Goal: Transaction & Acquisition: Purchase product/service

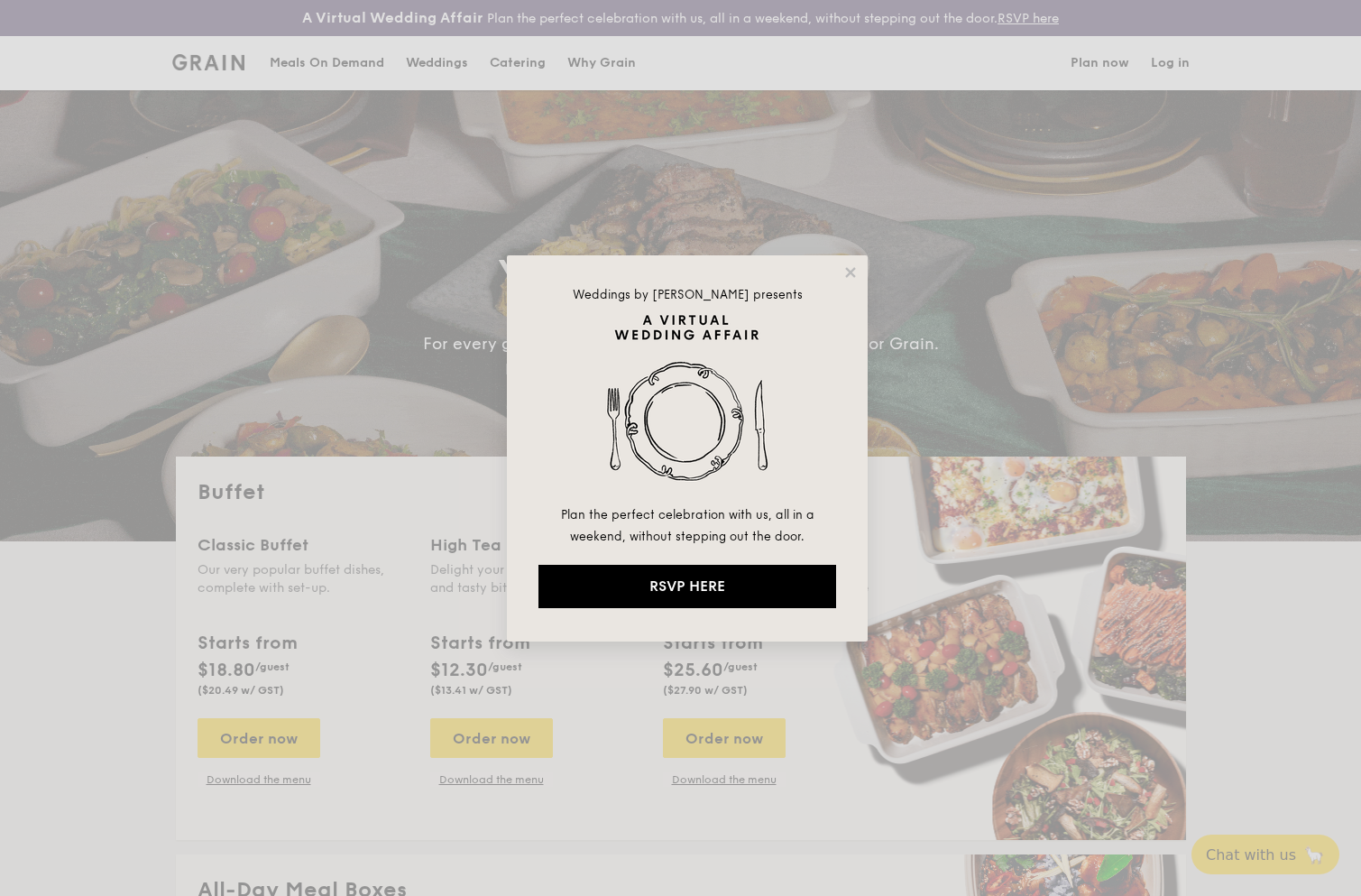
select select
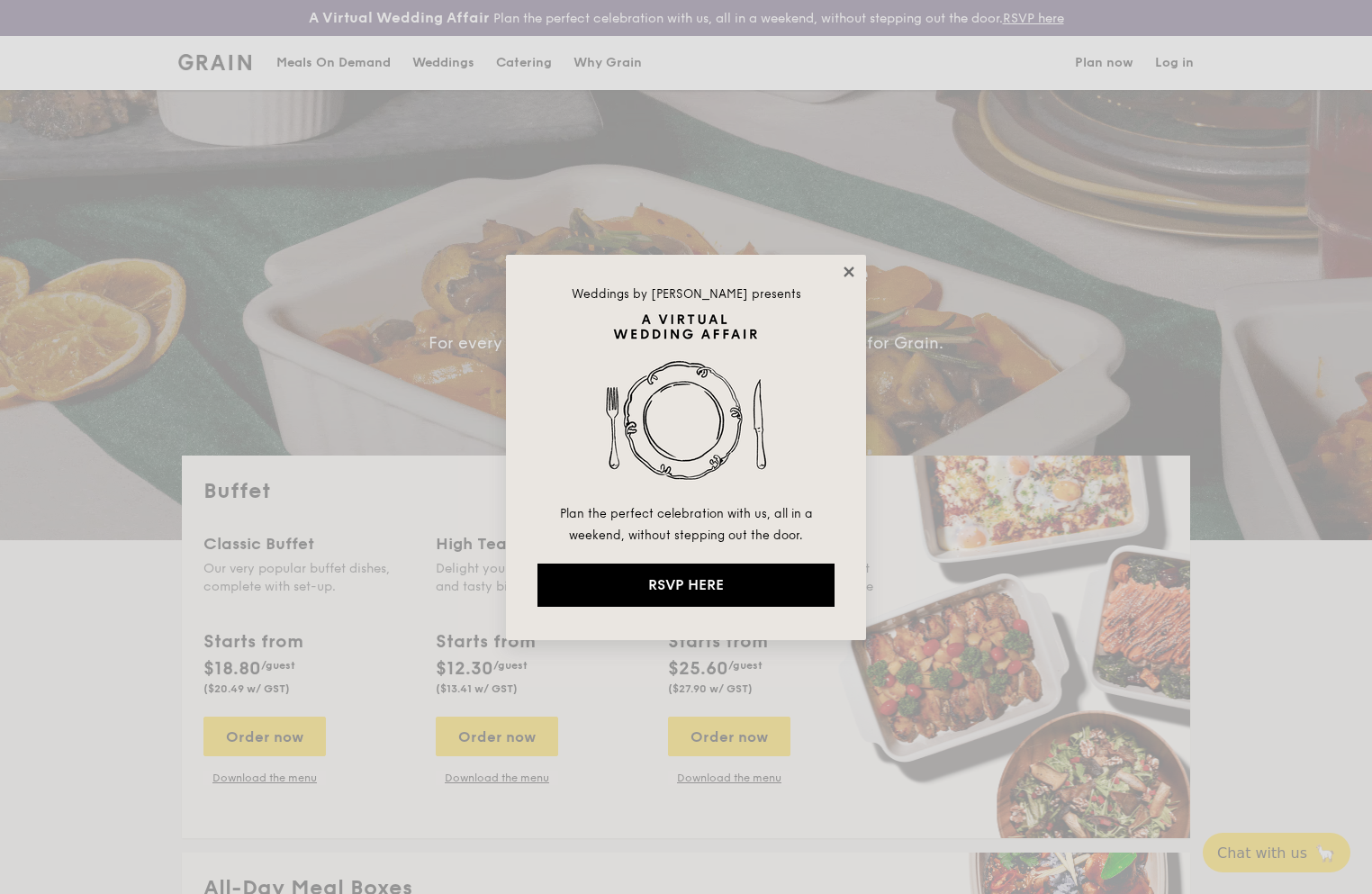
click at [842, 267] on icon at bounding box center [849, 272] width 16 height 16
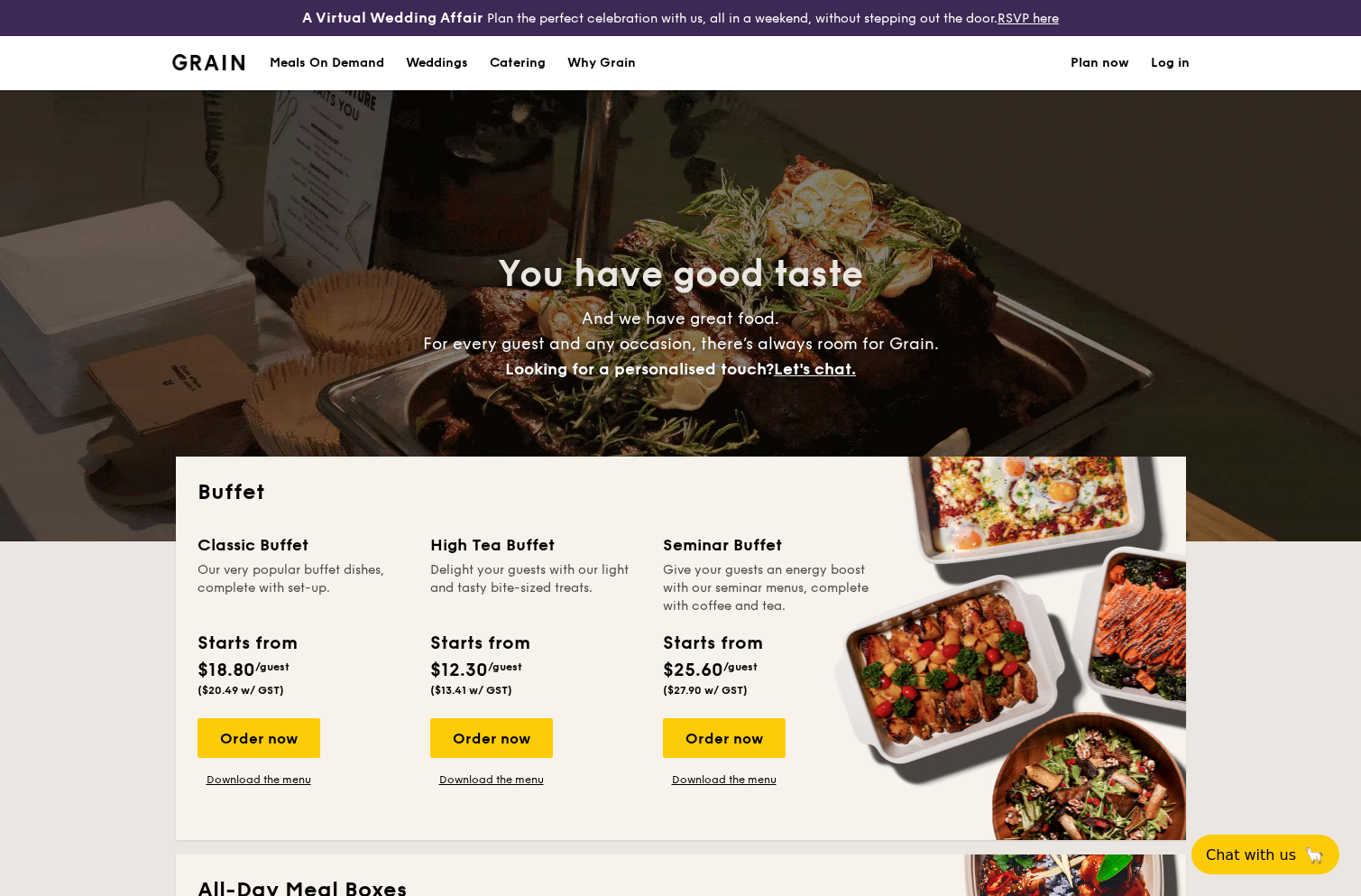
click at [509, 64] on h1 "Catering" at bounding box center [518, 63] width 56 height 54
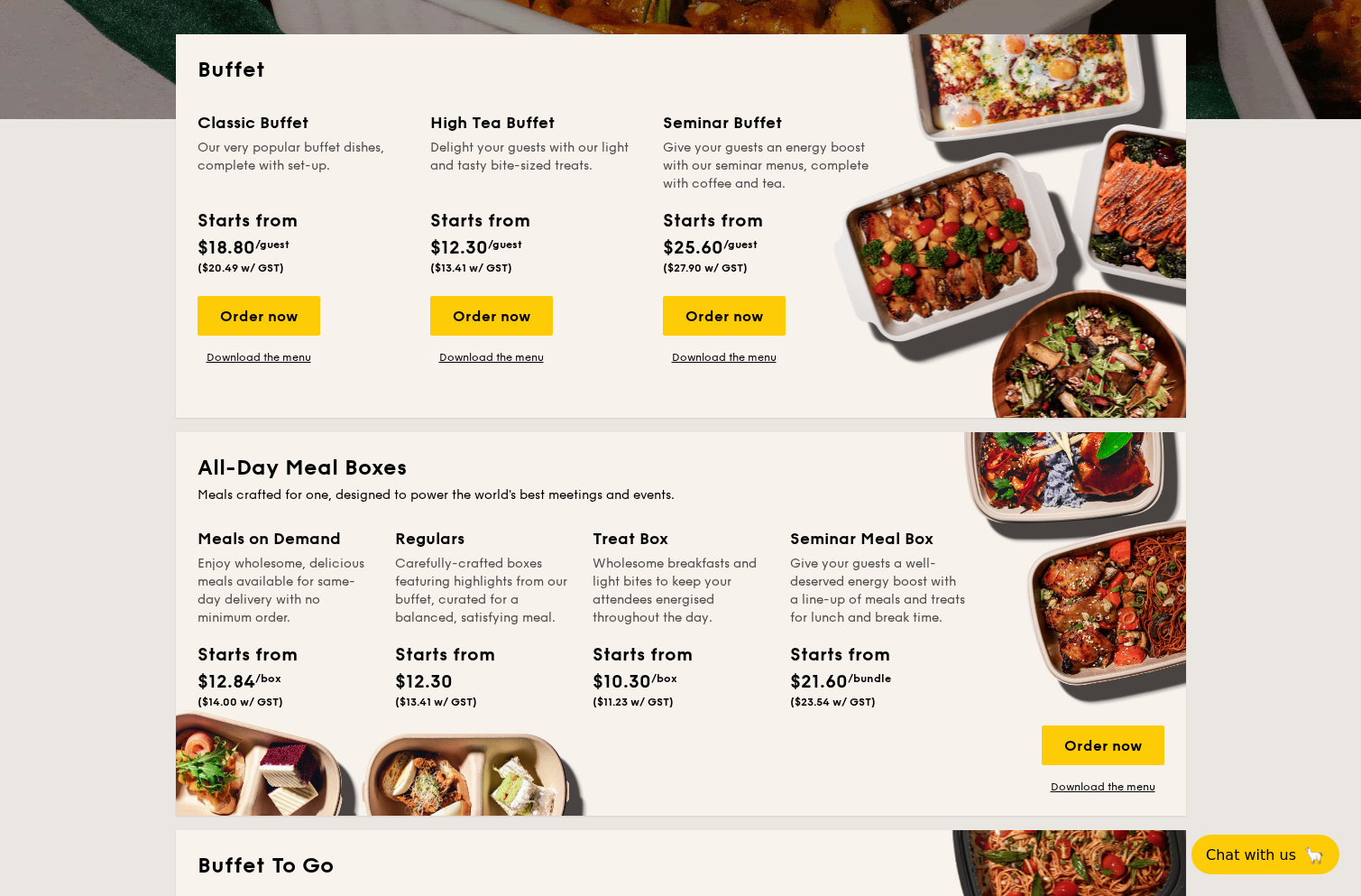
scroll to position [520, 0]
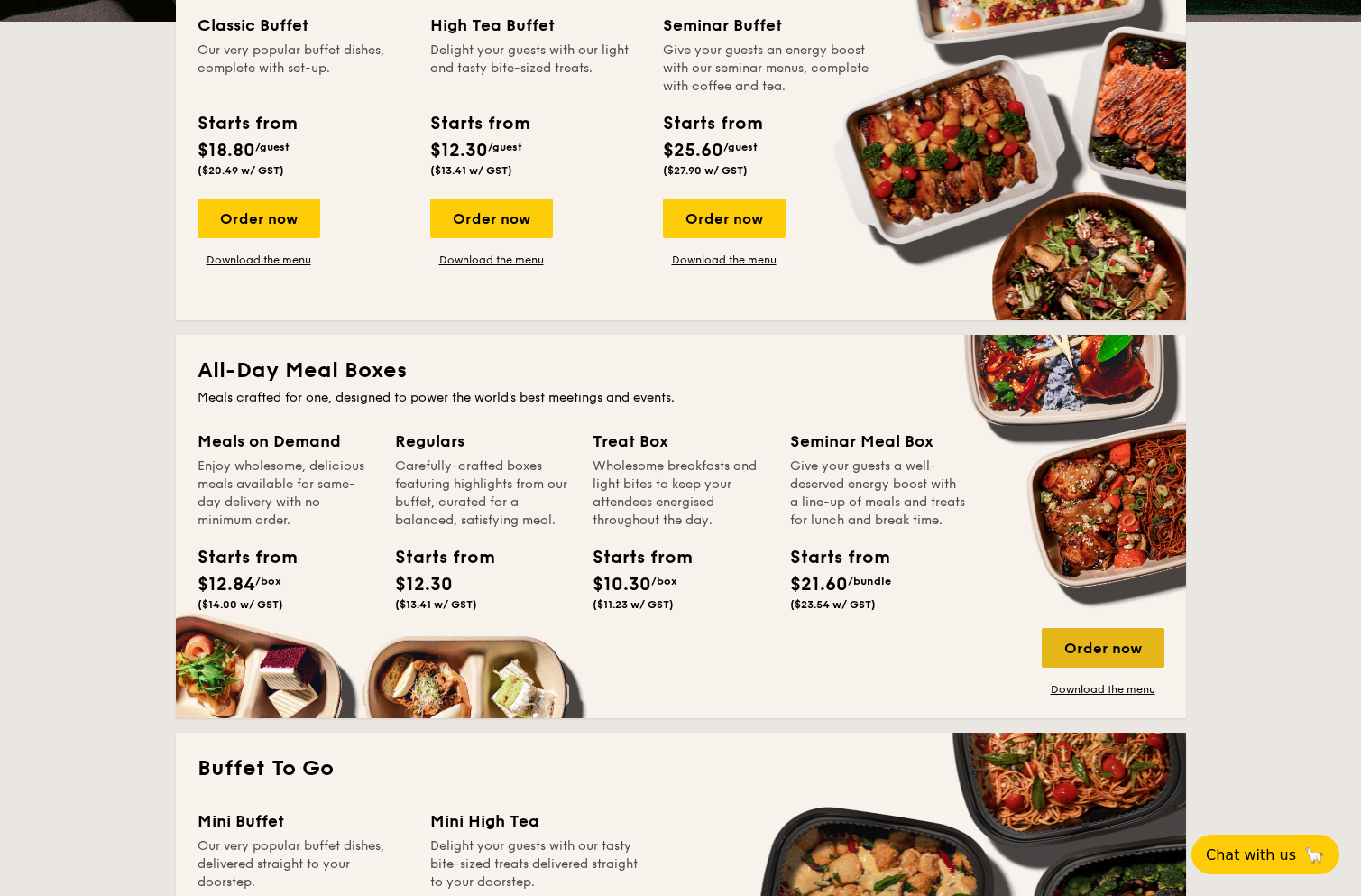
click at [1072, 639] on div "Order now" at bounding box center [1104, 648] width 123 height 40
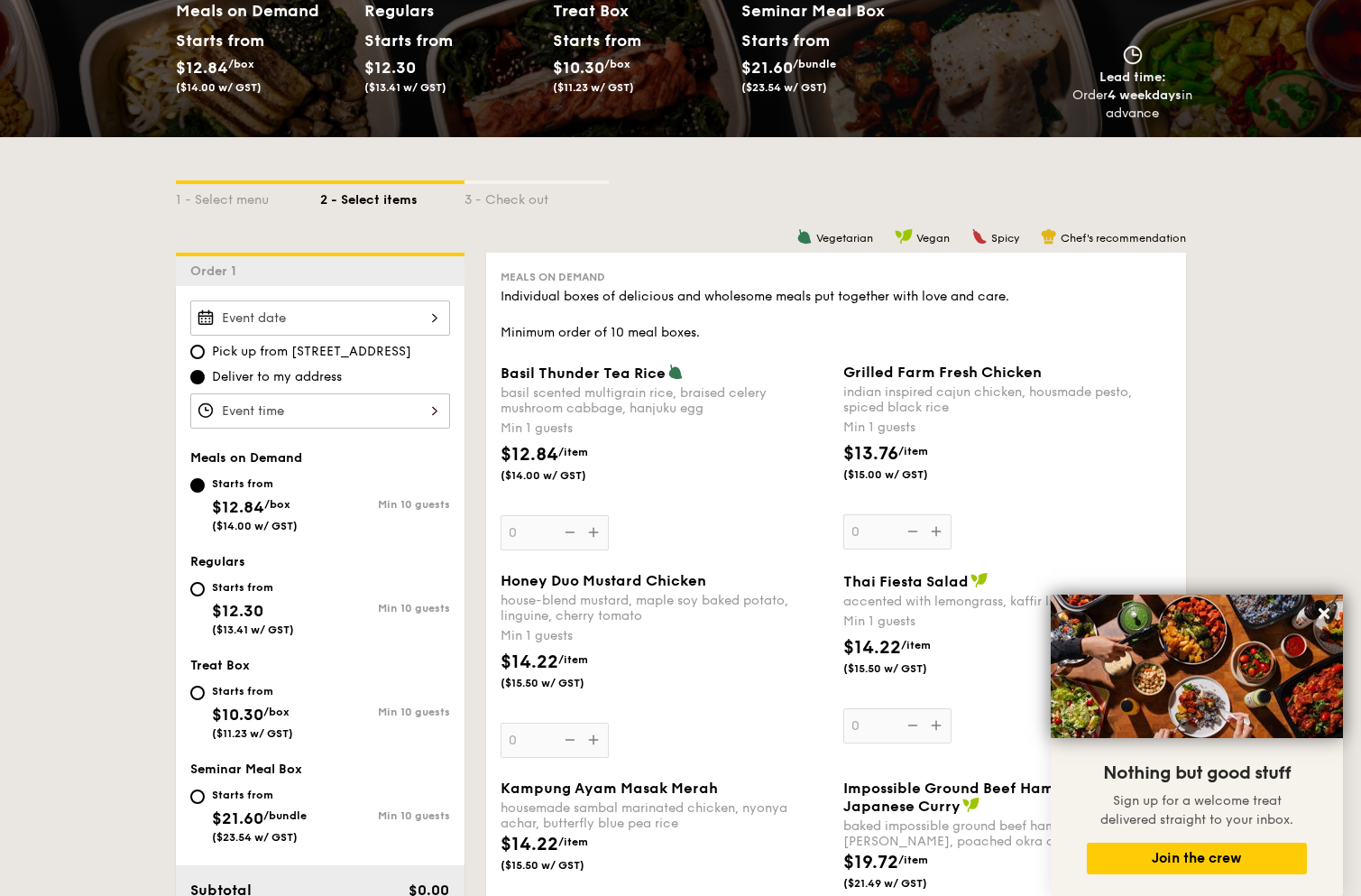
scroll to position [294, 0]
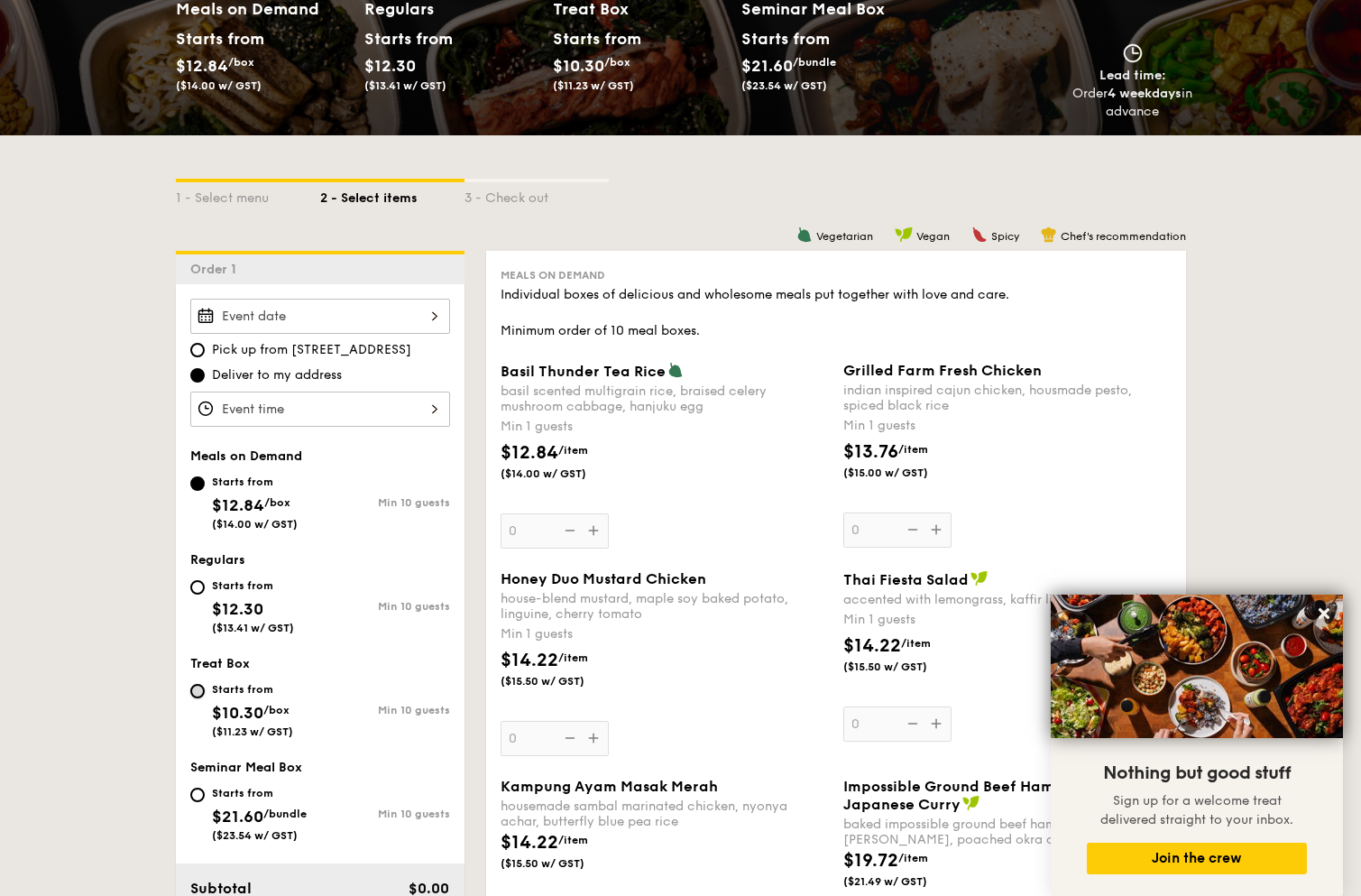
click at [202, 695] on input "Starts from $10.30 /box ($11.23 w/ GST) Min 10 guests" at bounding box center [198, 690] width 15 height 15
radio input "true"
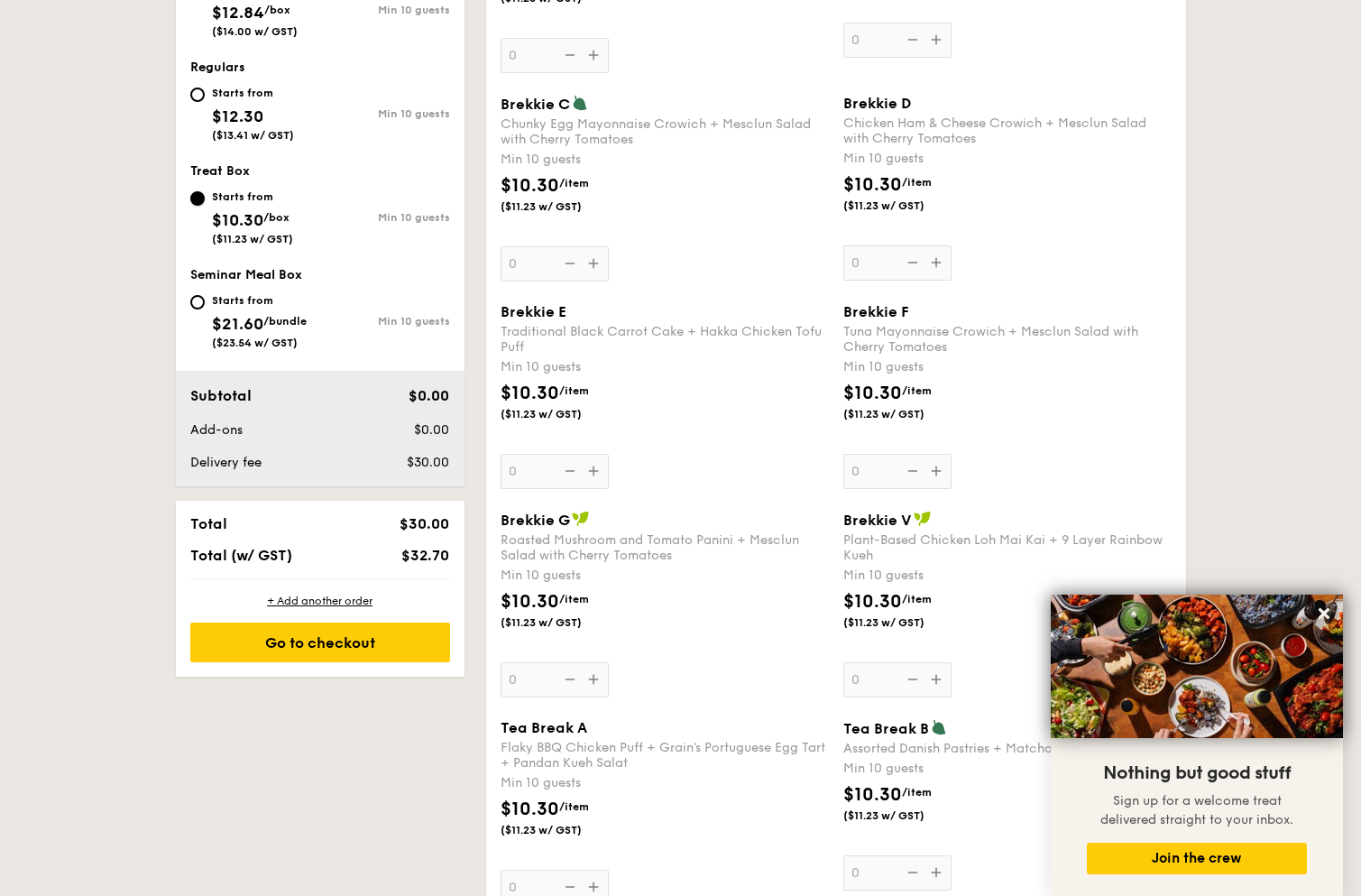
scroll to position [767, 0]
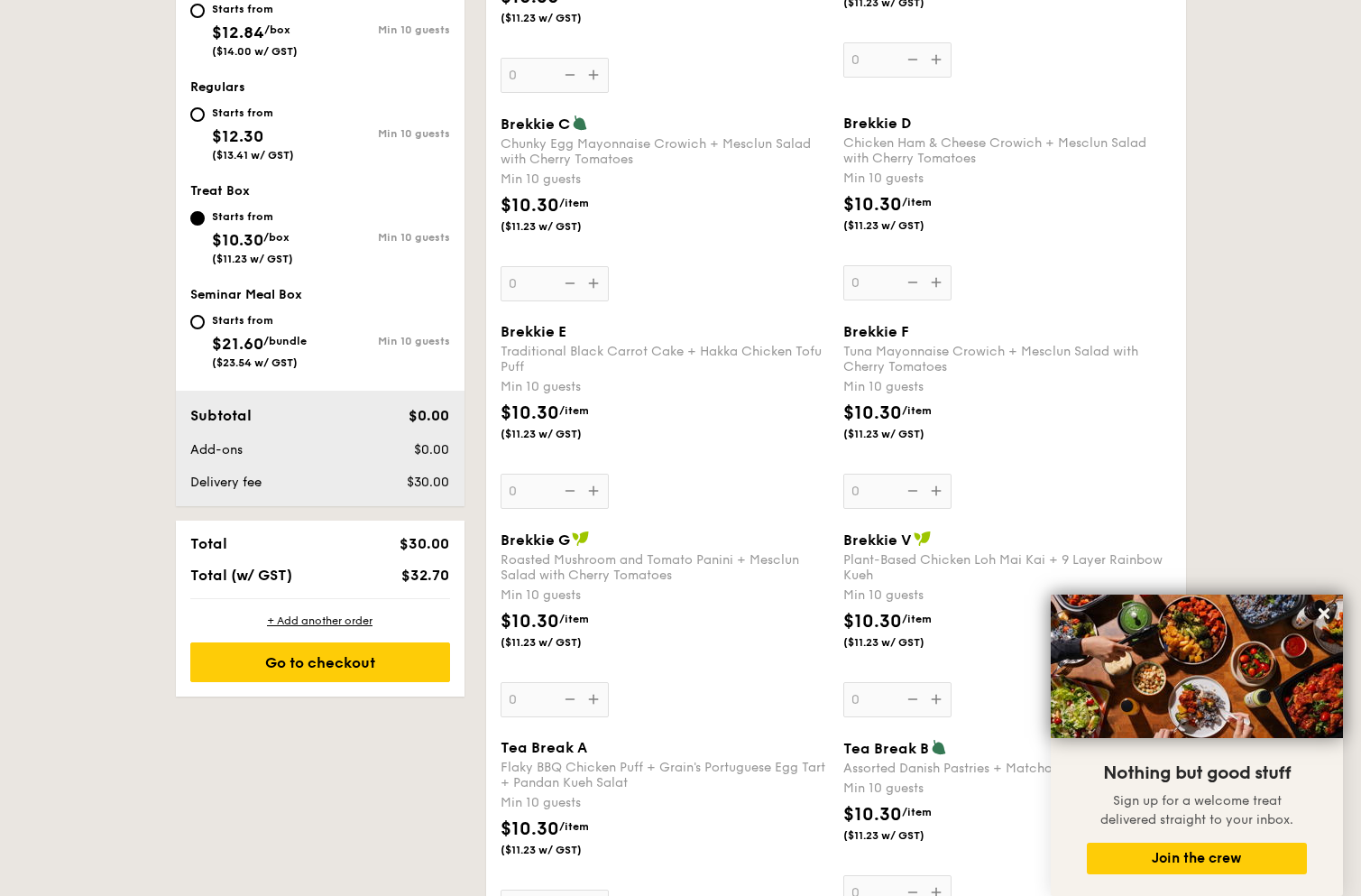
click at [204, 329] on div "Starts from $21.60 /bundle ($23.54 w/ GST)" at bounding box center [255, 340] width 130 height 60
click at [204, 329] on input "Starts from $21.60 /bundle ($23.54 w/ GST) Min 10 guests" at bounding box center [198, 322] width 15 height 15
radio input "true"
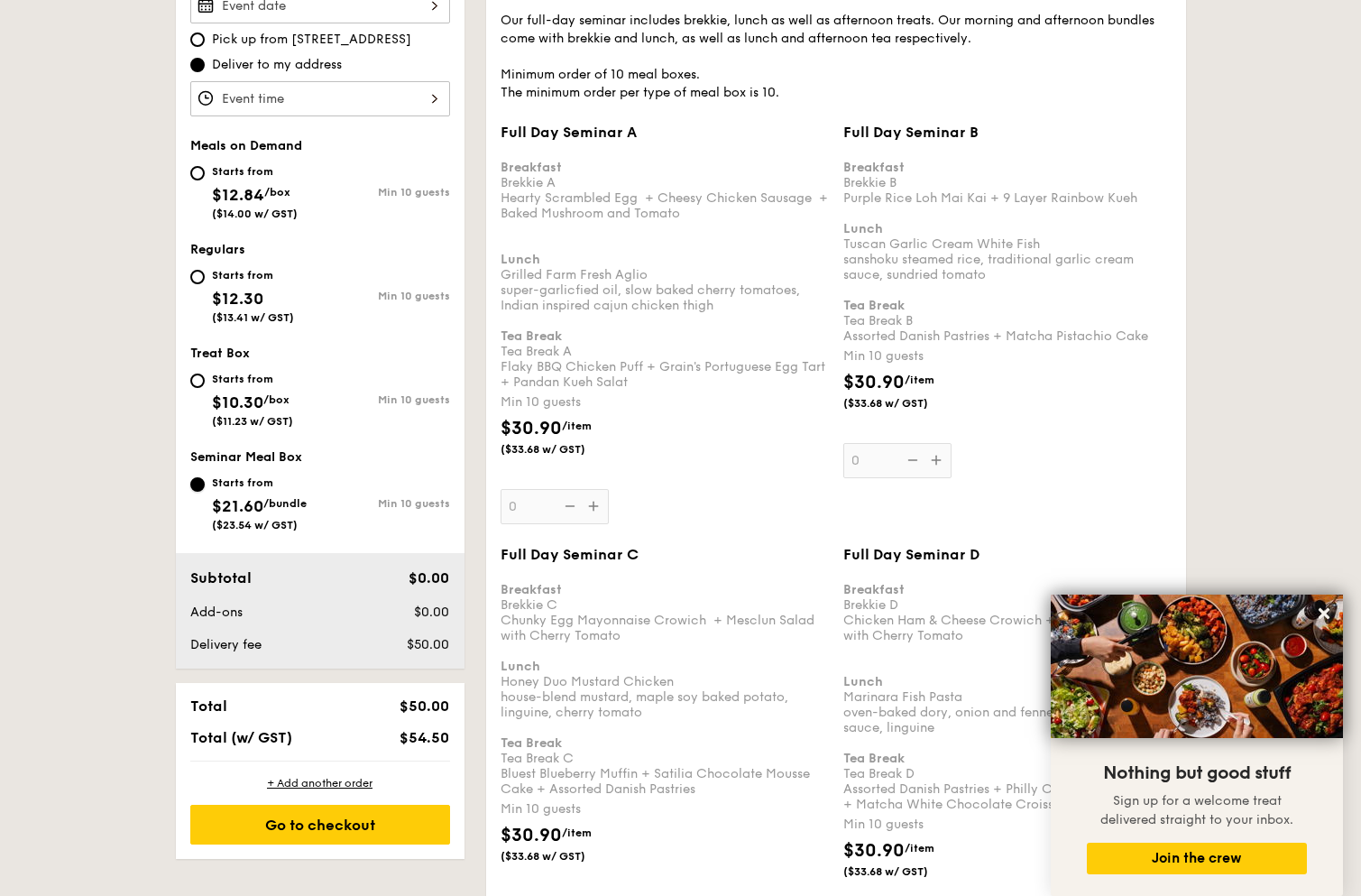
scroll to position [604, 0]
click at [208, 280] on div "Starts from $12.30 ($13.41 w/ GST)" at bounding box center [255, 295] width 130 height 60
click at [205, 280] on input "Starts from $12.30 ($13.41 w/ GST) Min 10 guests" at bounding box center [198, 277] width 15 height 15
radio input "true"
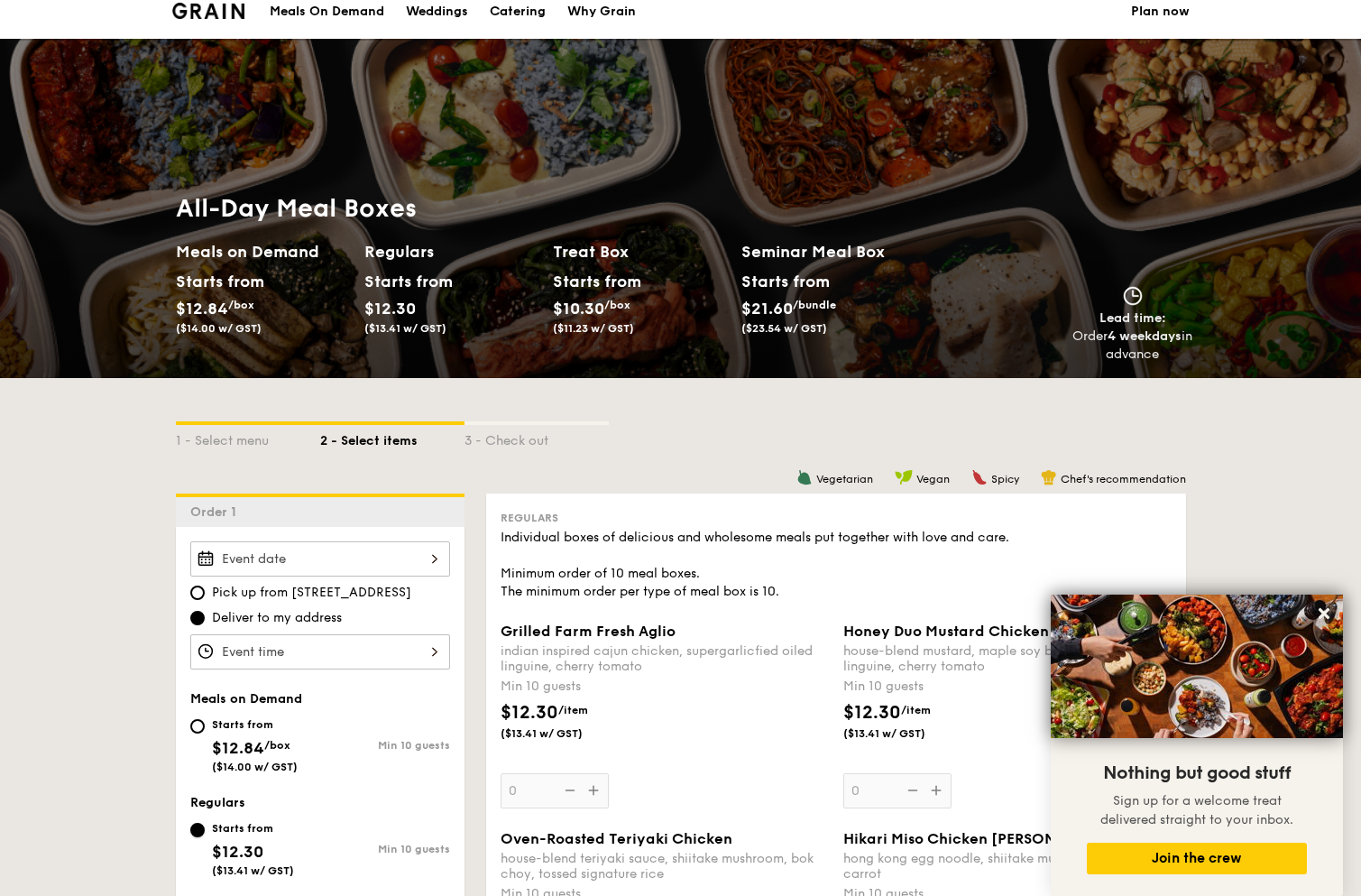
scroll to position [0, 0]
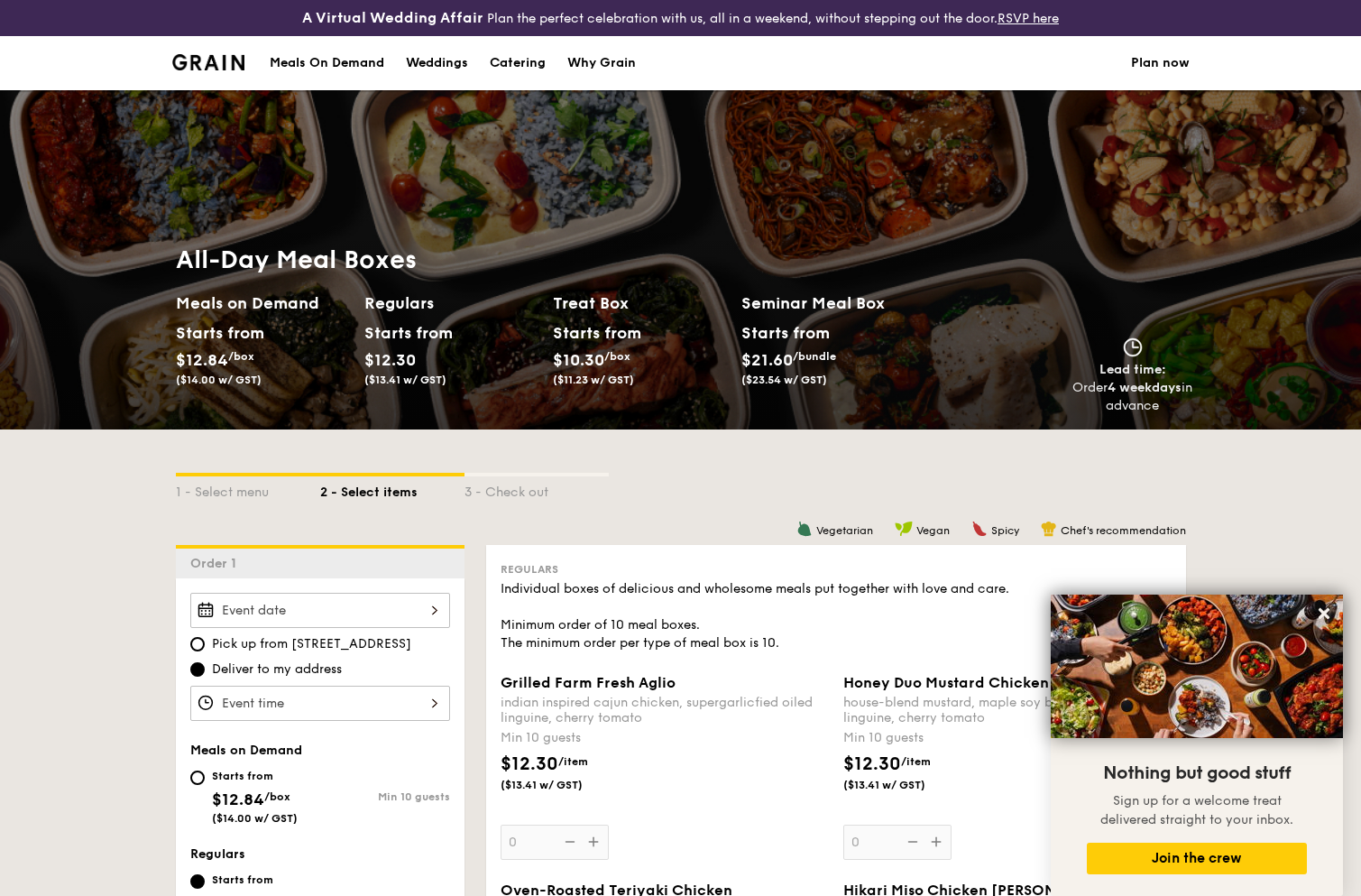
click at [334, 64] on div "Meals On Demand" at bounding box center [327, 63] width 114 height 54
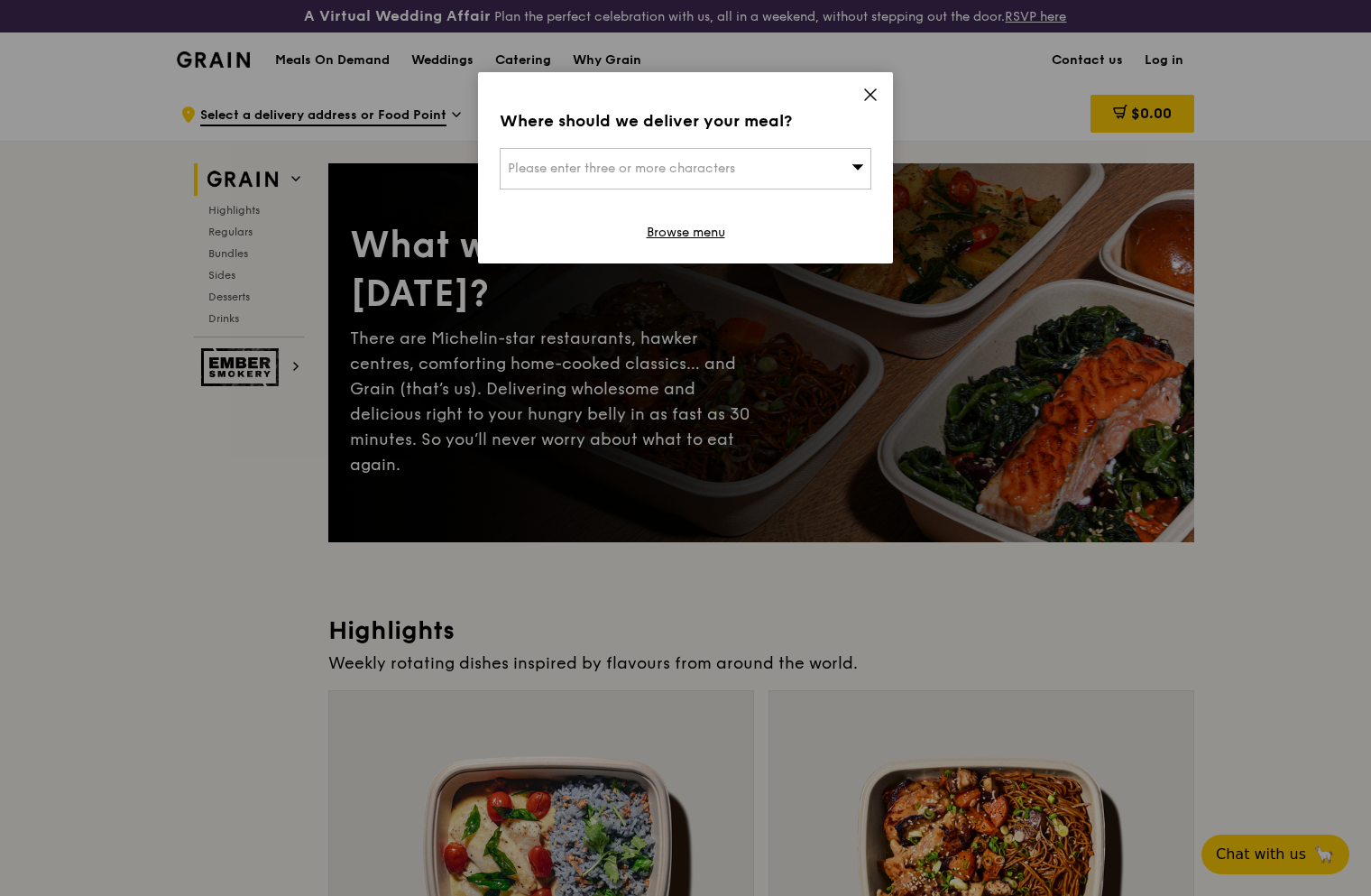
click at [866, 90] on icon at bounding box center [870, 94] width 11 height 11
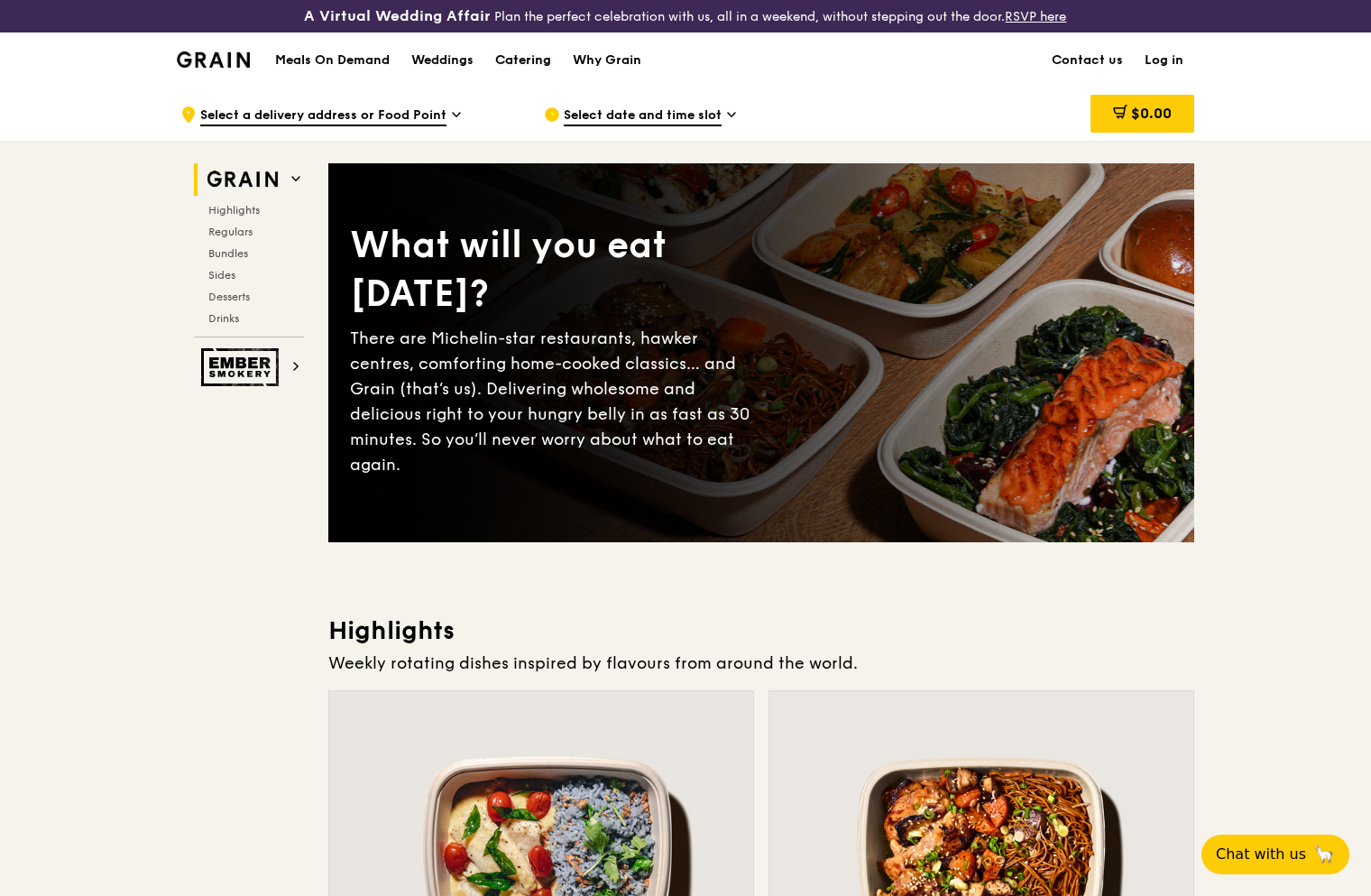
click at [505, 72] on div "Catering" at bounding box center [524, 61] width 56 height 54
click at [535, 60] on div "Catering" at bounding box center [524, 61] width 56 height 54
click at [532, 59] on div "Catering" at bounding box center [524, 61] width 56 height 54
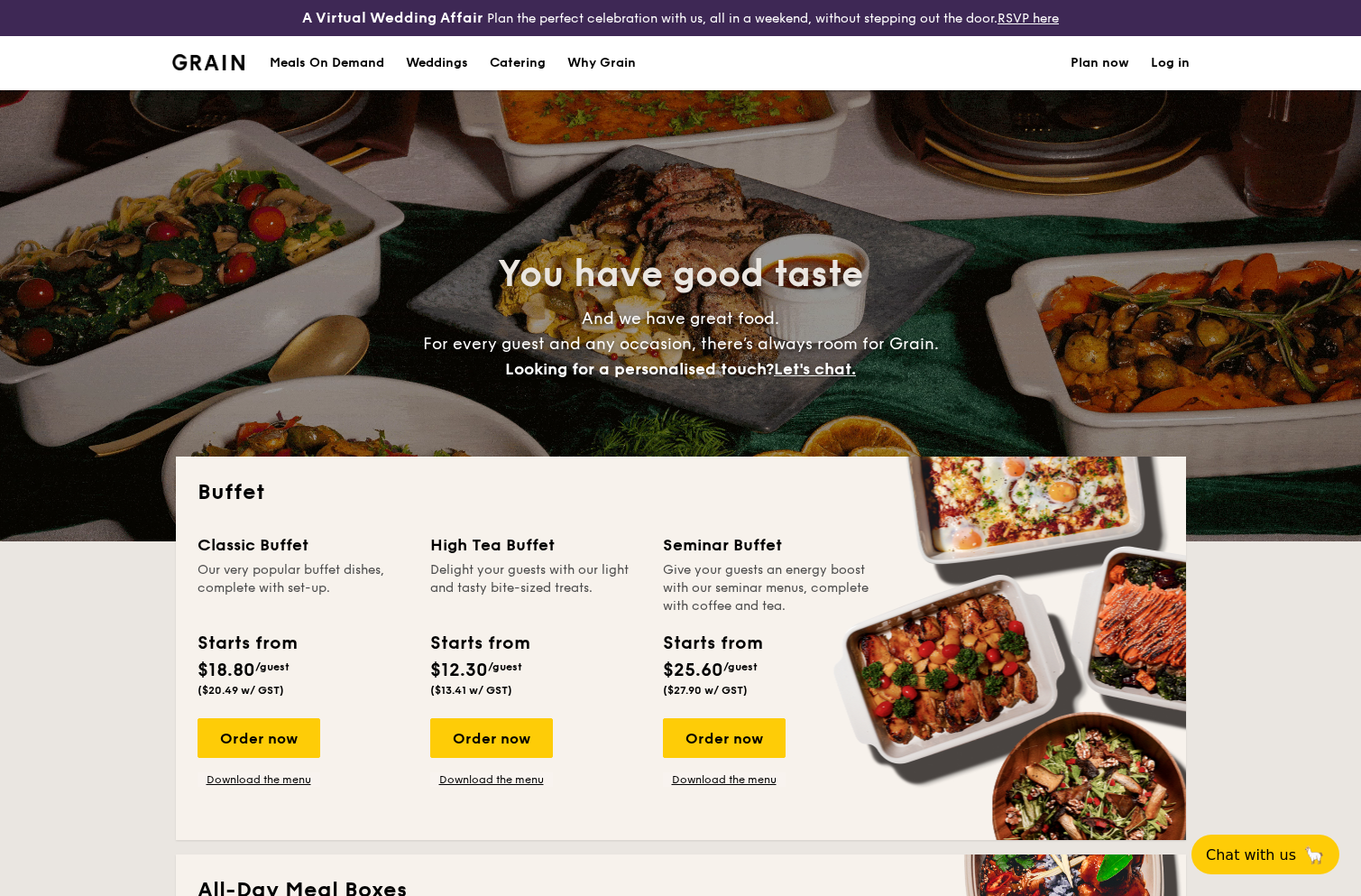
select select
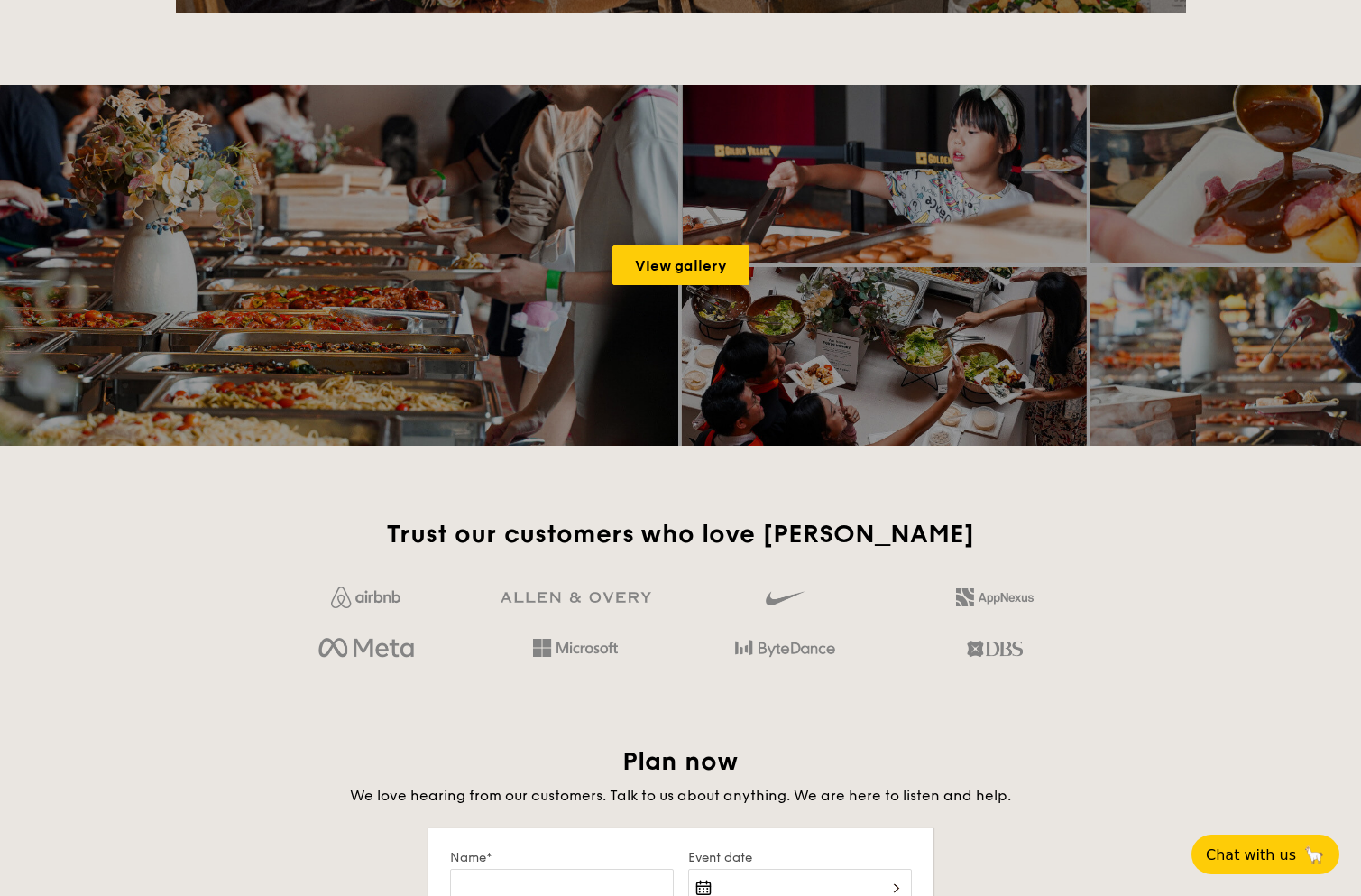
scroll to position [2494, 0]
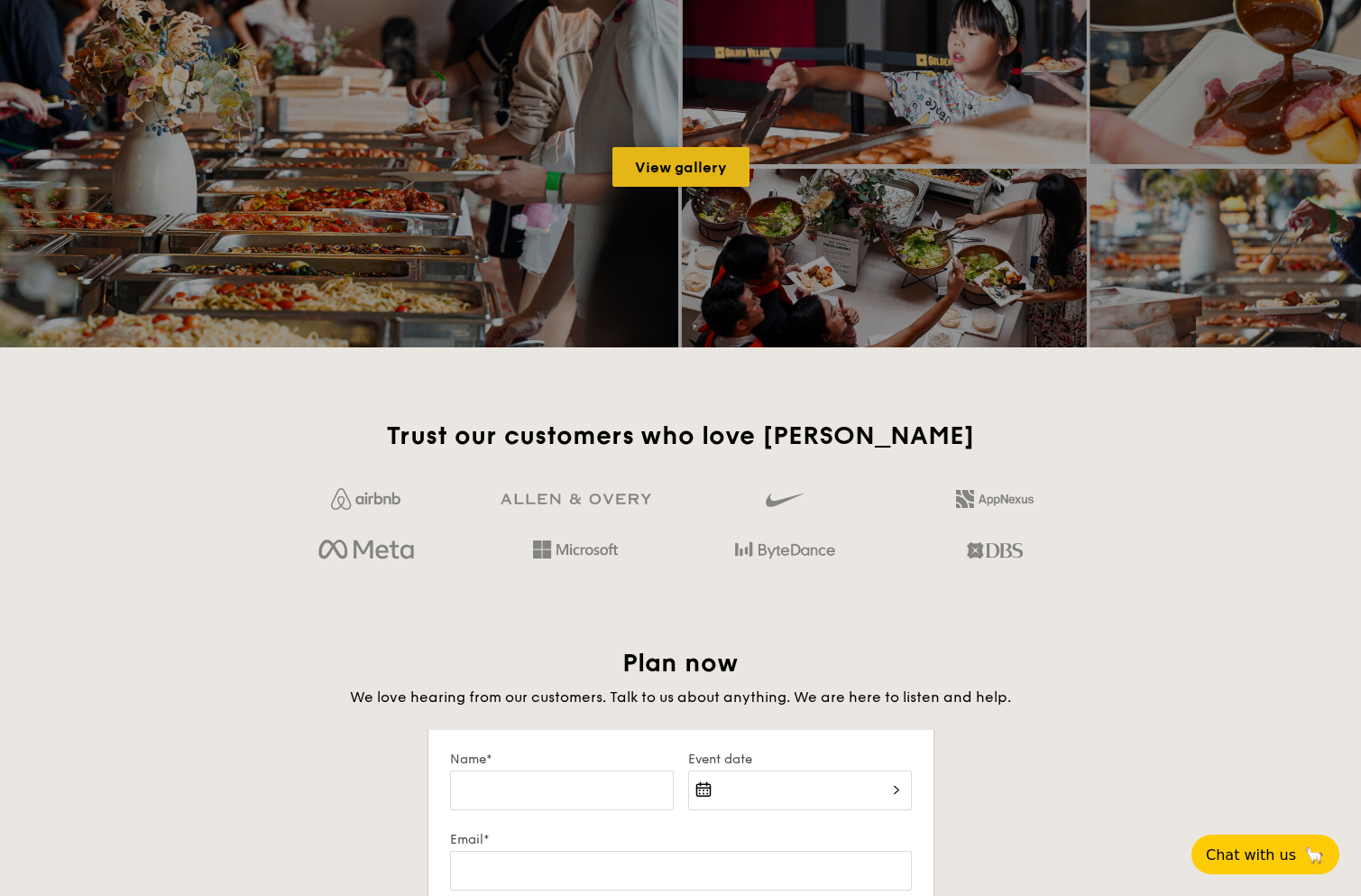
click at [704, 171] on link "View gallery" at bounding box center [681, 167] width 137 height 40
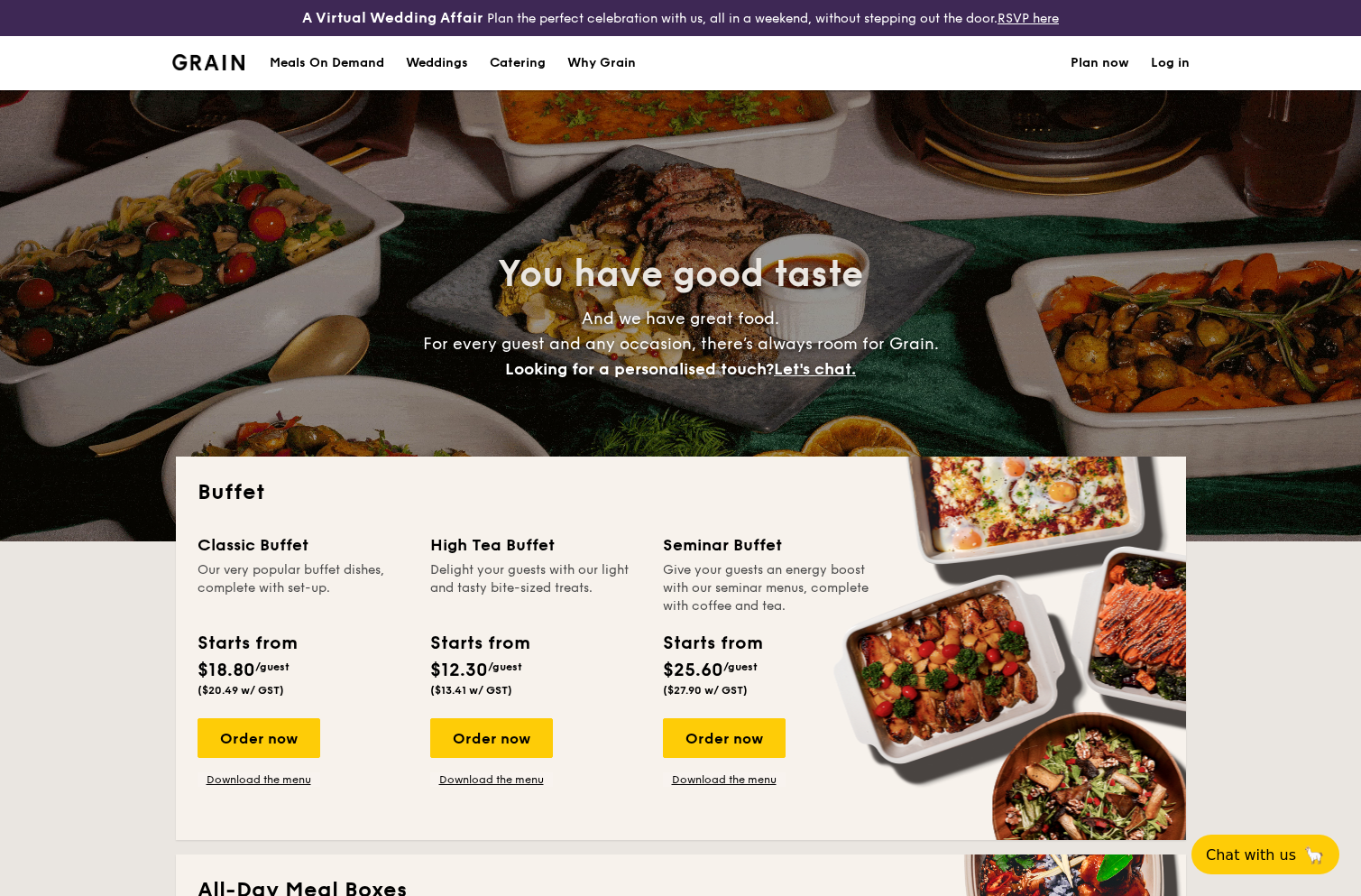
select select
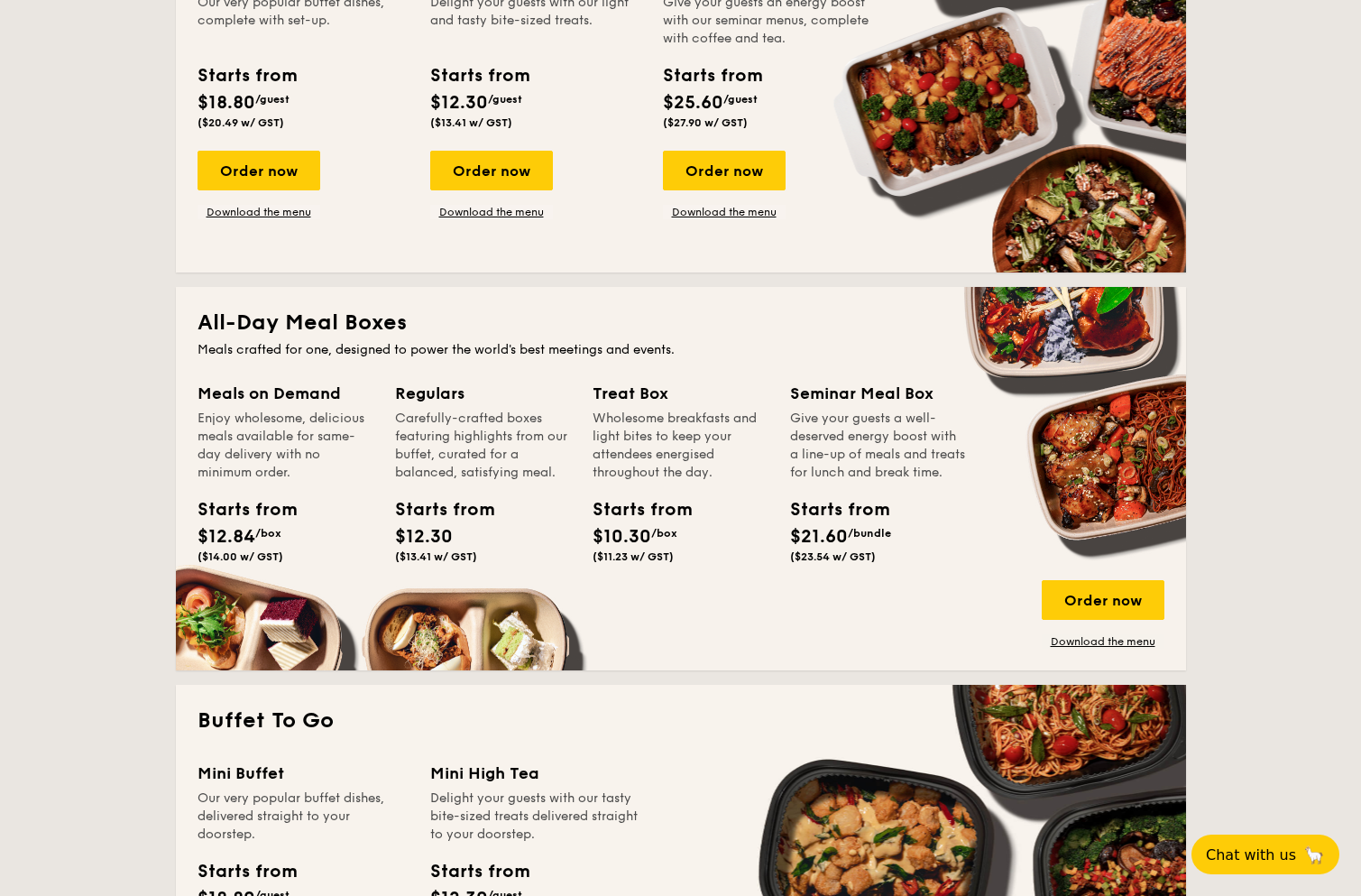
scroll to position [590, 0]
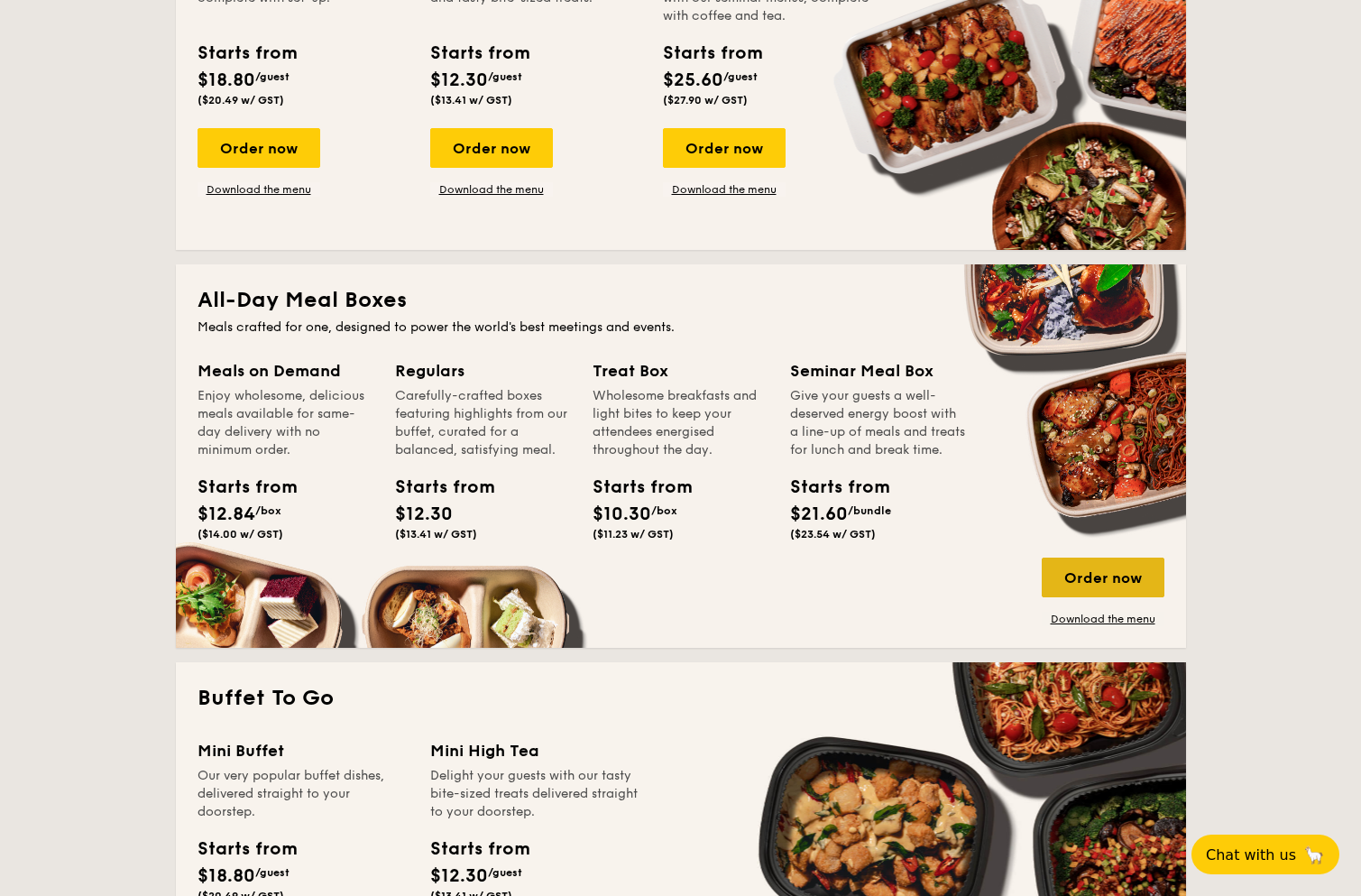
click at [1096, 576] on div "Order now" at bounding box center [1104, 577] width 123 height 40
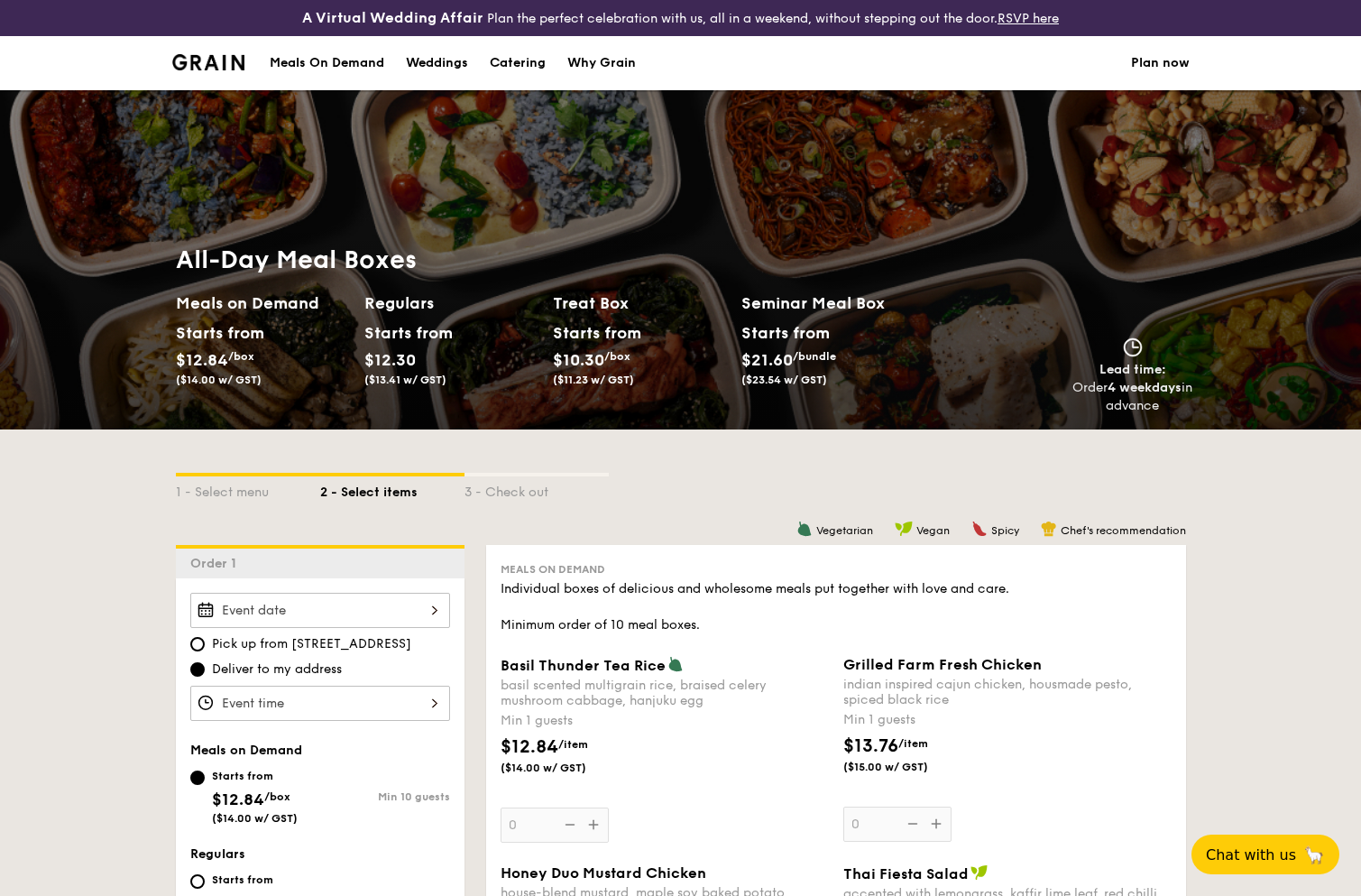
select select
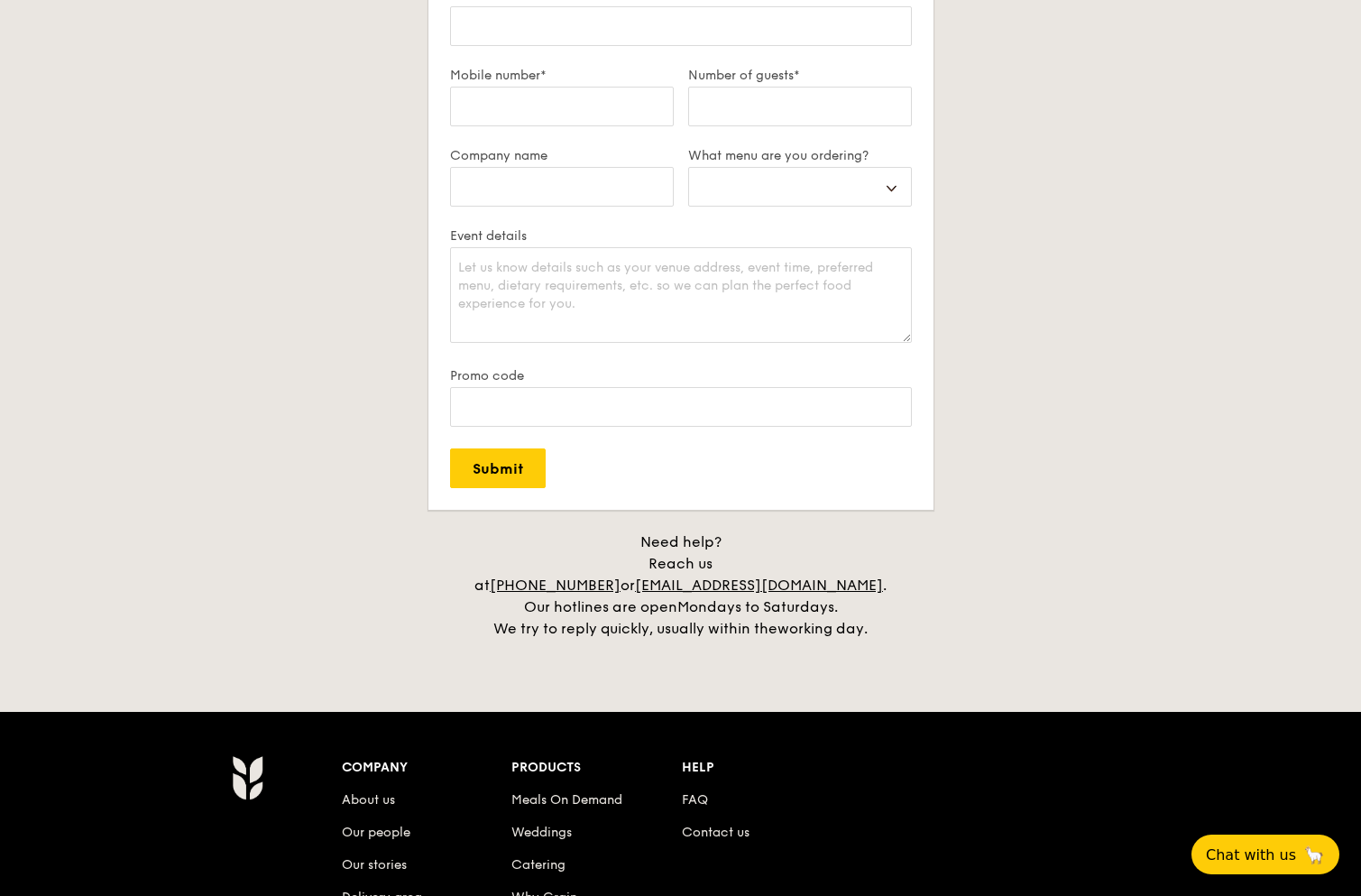
scroll to position [3667, 0]
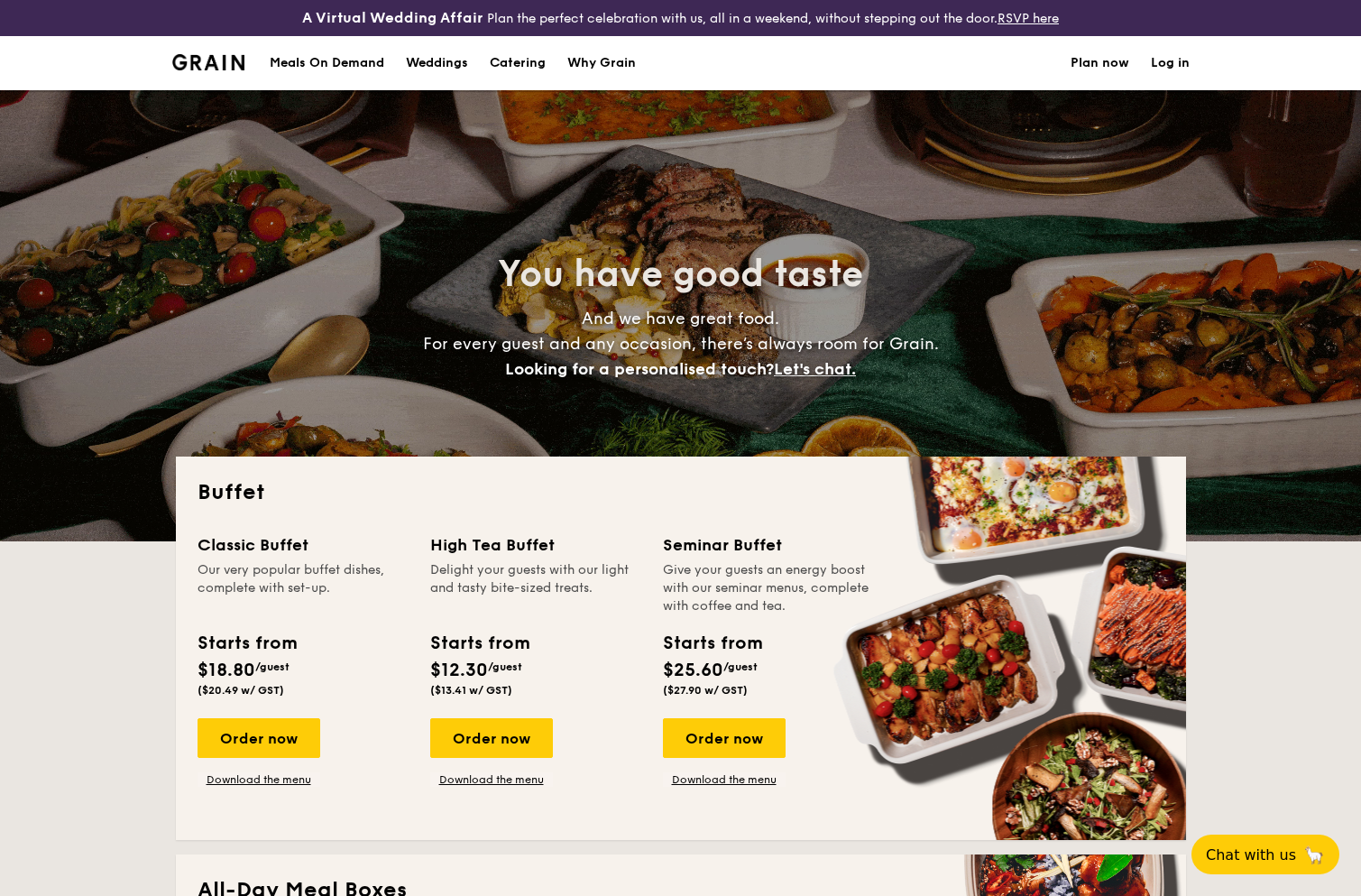
select select
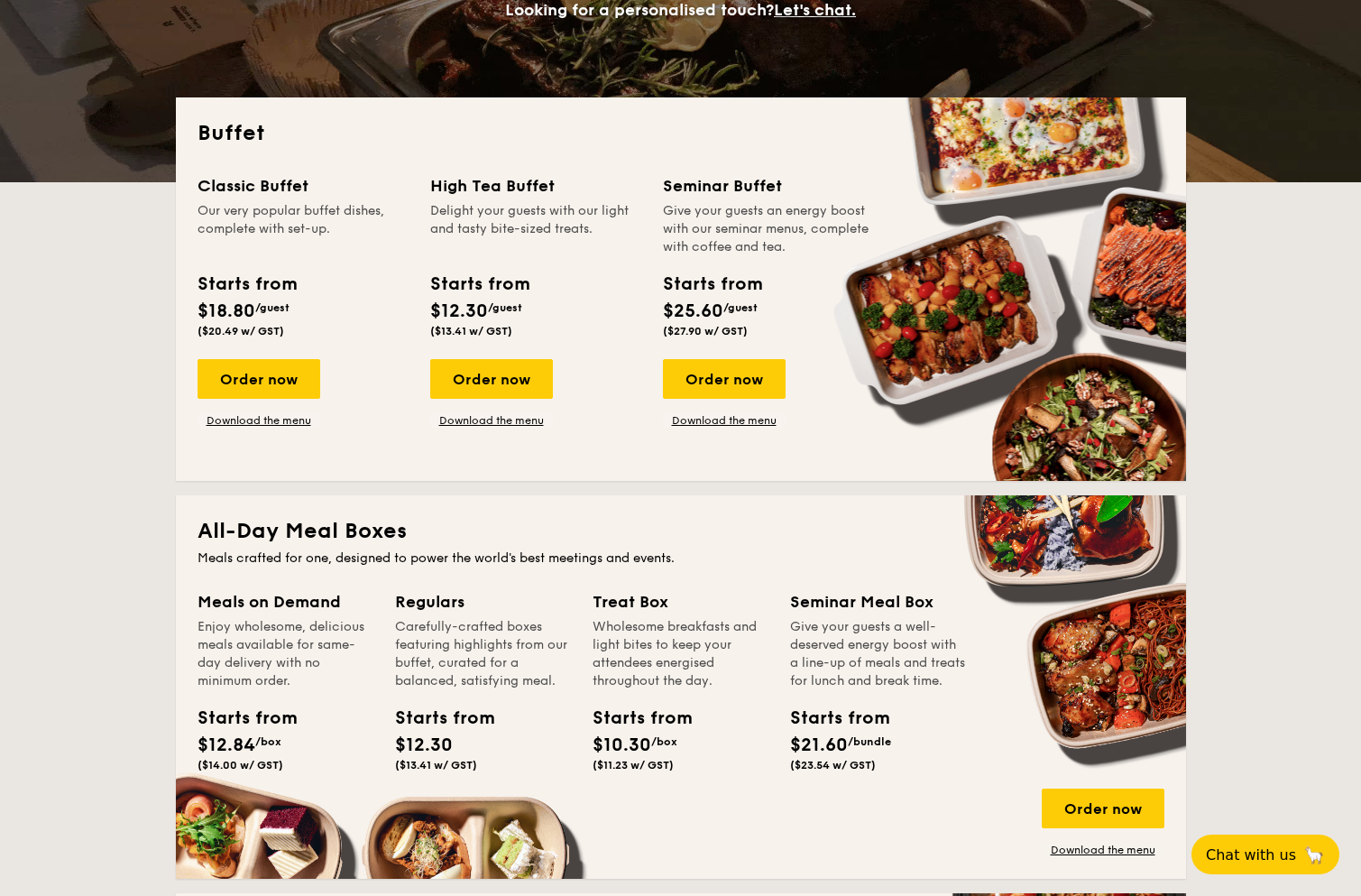
scroll to position [628, 0]
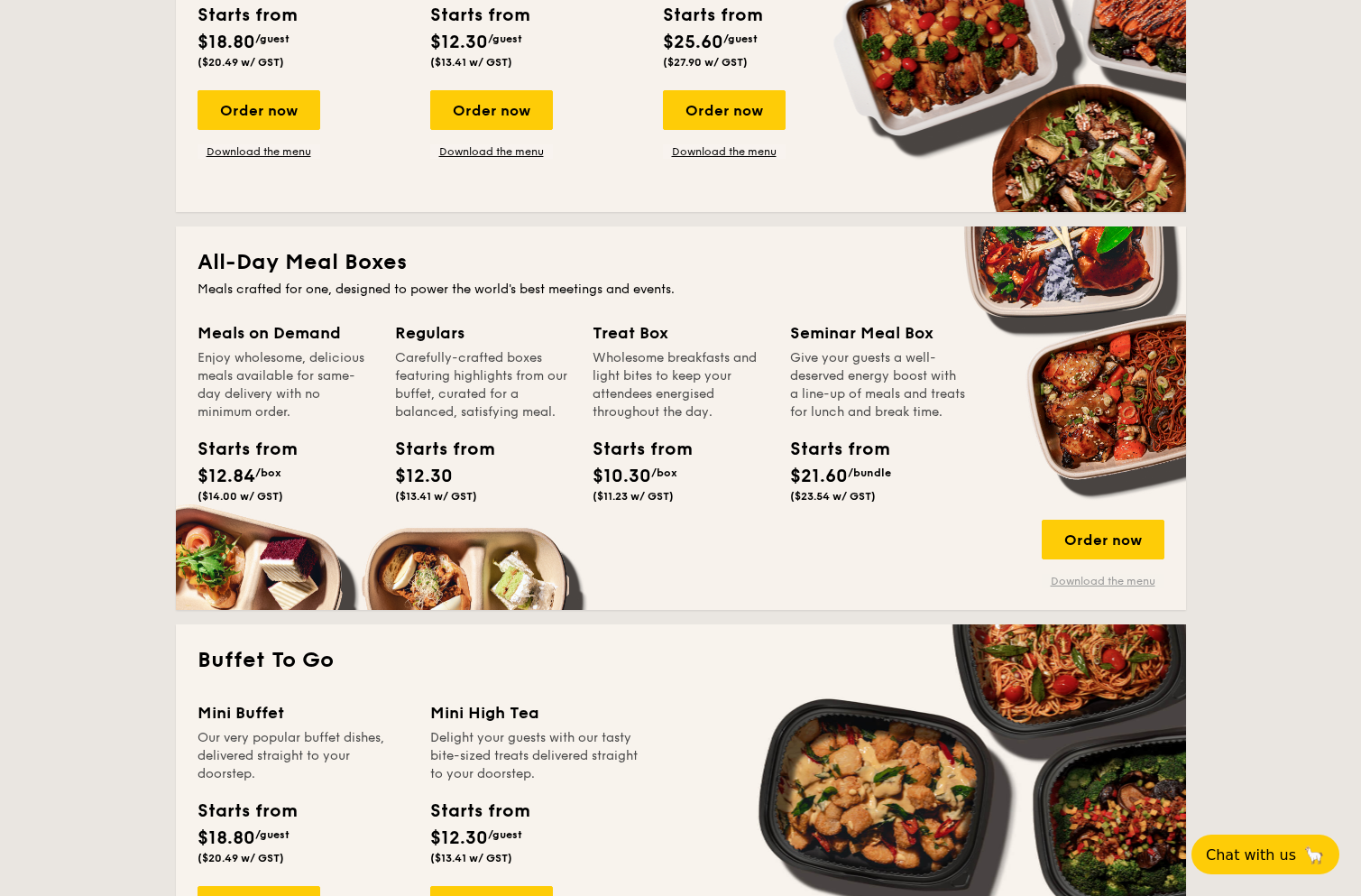
click at [1071, 581] on link "Download the menu" at bounding box center [1104, 581] width 123 height 15
click at [1110, 537] on div "Order now" at bounding box center [1104, 539] width 123 height 40
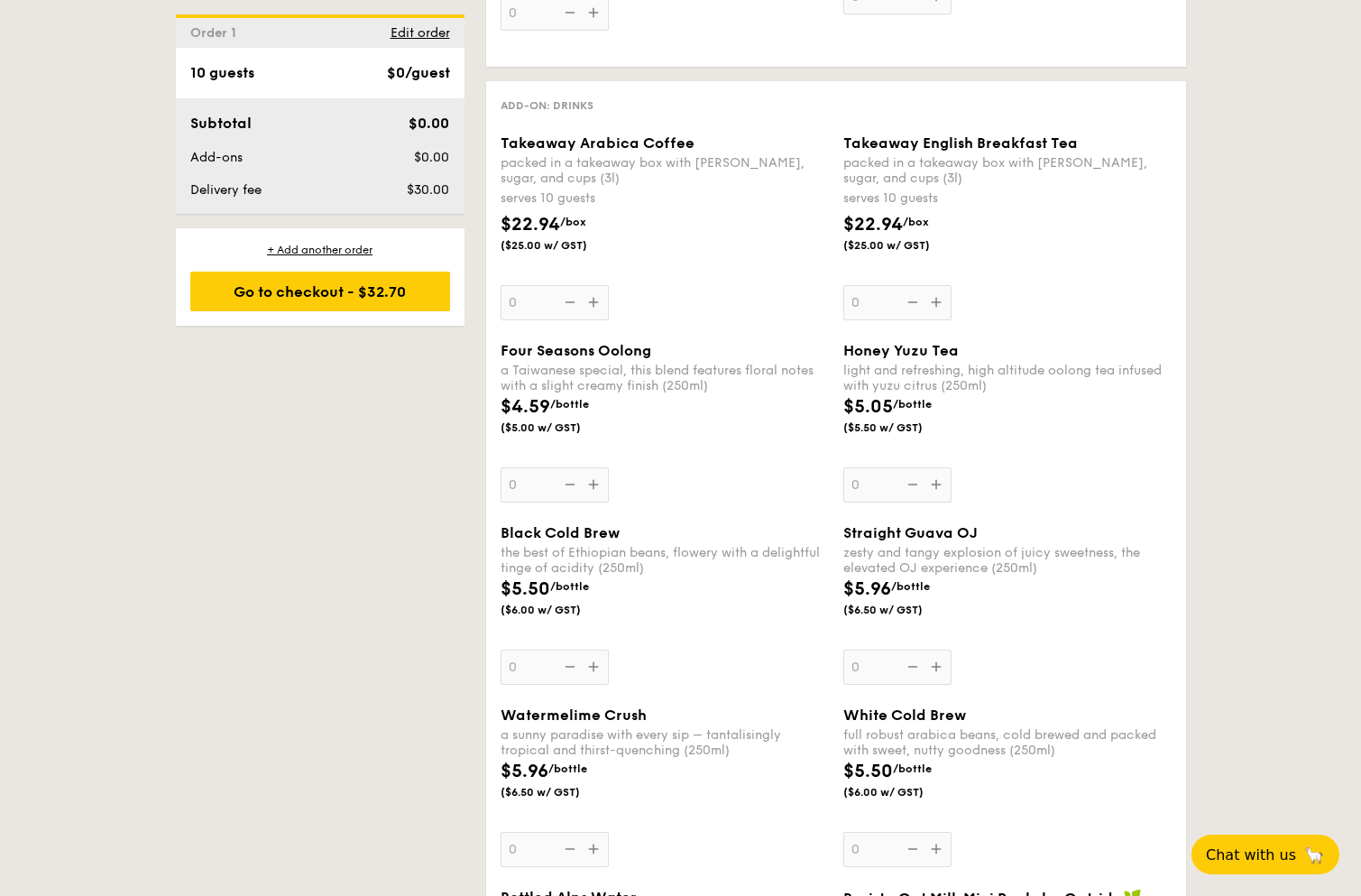
scroll to position [2378, 0]
